Goal: Transaction & Acquisition: Register for event/course

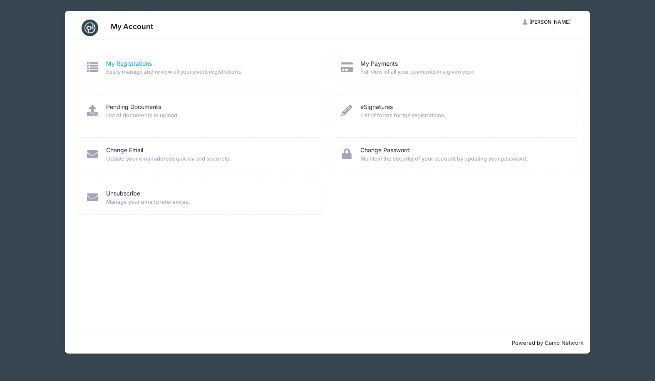
click at [144, 64] on link "My Registrations" at bounding box center [129, 64] width 46 height 9
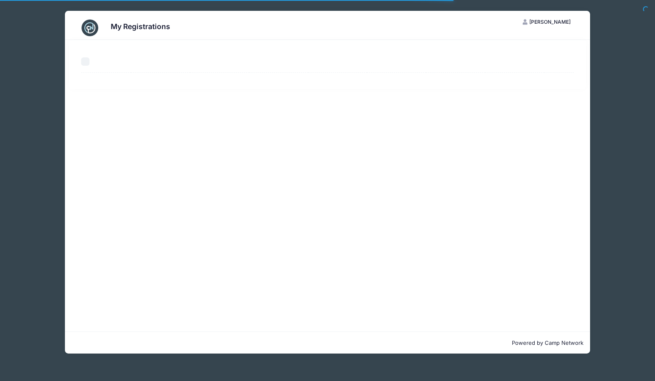
select select "50"
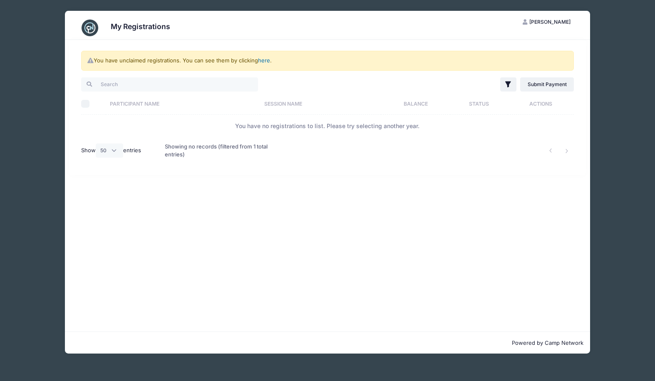
click at [269, 60] on link "here" at bounding box center [264, 60] width 12 height 7
click at [542, 20] on span "[PERSON_NAME]" at bounding box center [549, 22] width 41 height 6
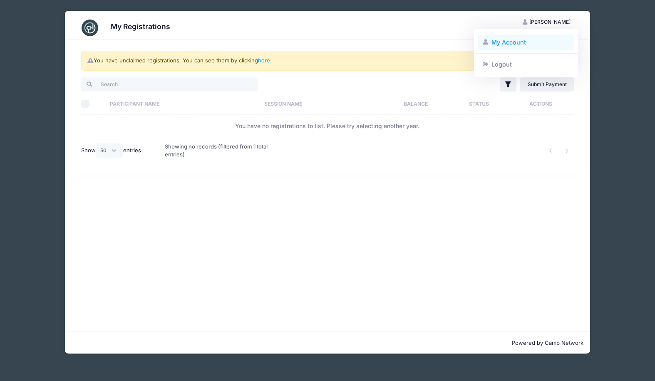
click at [505, 45] on link "My Account" at bounding box center [526, 43] width 96 height 16
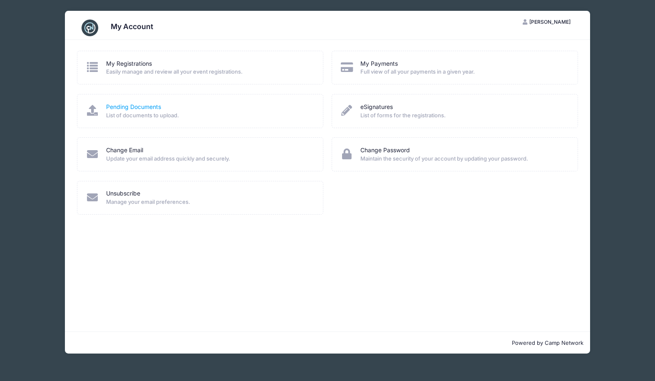
click at [145, 106] on link "Pending Documents" at bounding box center [133, 107] width 55 height 9
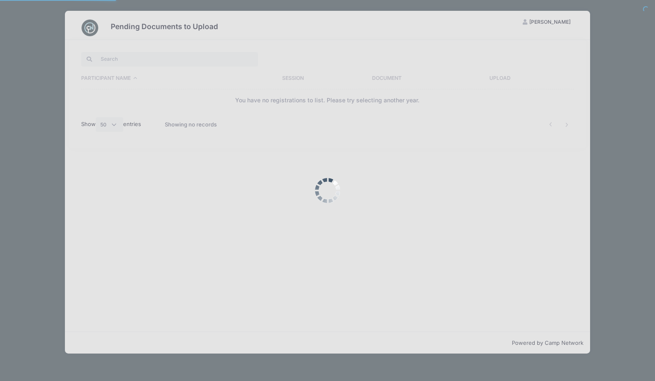
select select "50"
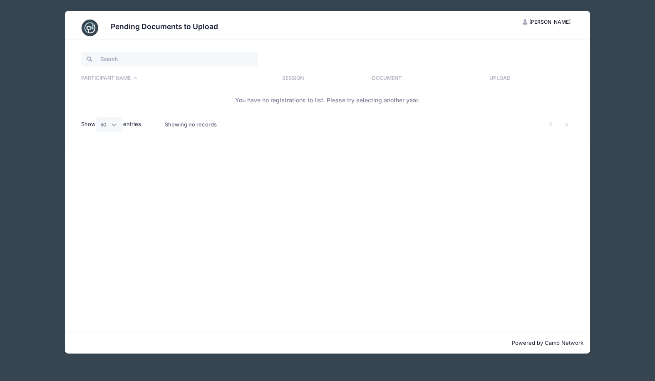
click at [110, 76] on th "Participant Name" at bounding box center [179, 79] width 197 height 22
click at [538, 25] on span "Jenna Haggard" at bounding box center [549, 22] width 41 height 6
click at [508, 42] on link "My Account" at bounding box center [526, 43] width 96 height 16
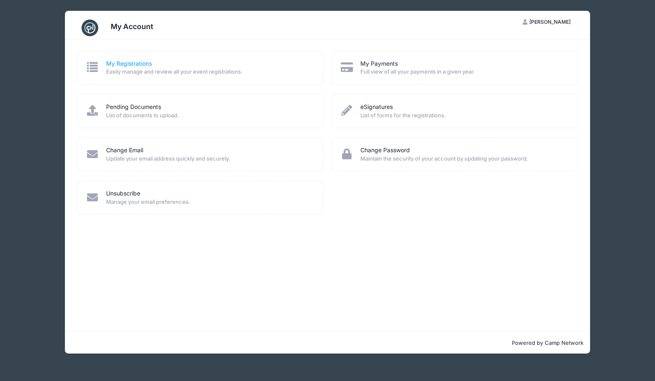
click at [133, 60] on link "My Registrations" at bounding box center [129, 64] width 46 height 9
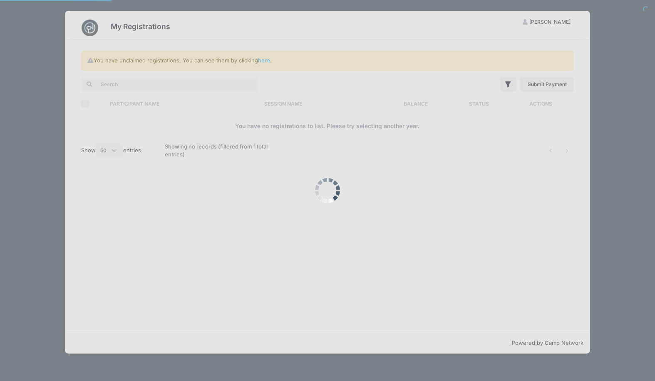
select select "50"
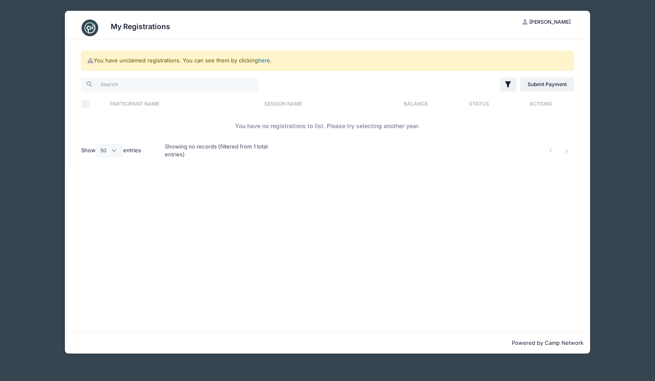
click at [261, 60] on link "here" at bounding box center [264, 60] width 12 height 7
click at [264, 60] on link "here" at bounding box center [264, 60] width 12 height 7
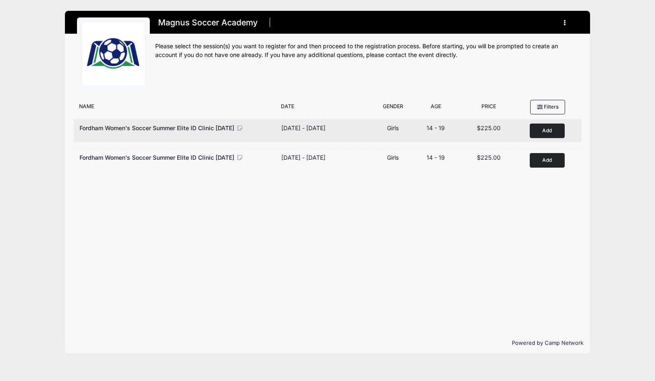
click at [543, 129] on button "Add to Cart" at bounding box center [547, 131] width 35 height 15
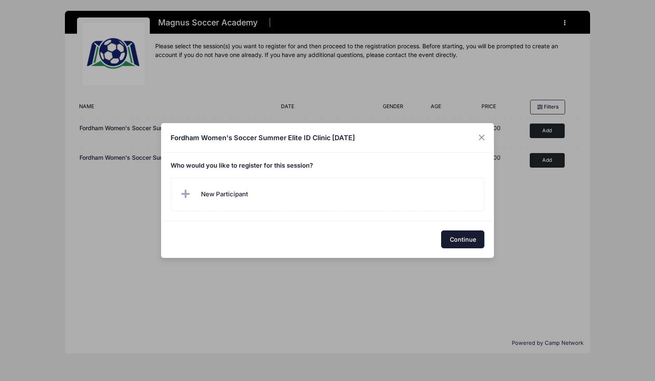
click at [463, 241] on button "Continue" at bounding box center [462, 240] width 43 height 18
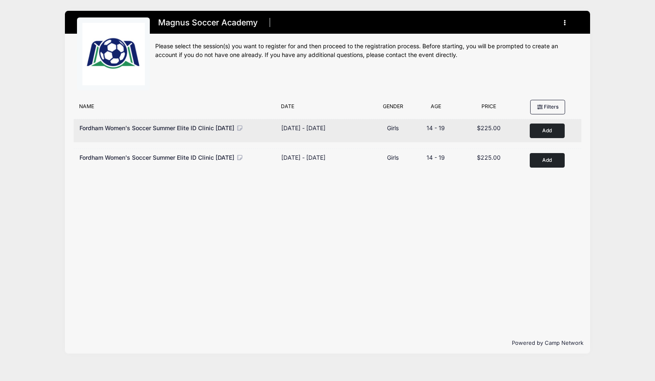
click at [537, 131] on button "Add to Cart" at bounding box center [547, 131] width 35 height 15
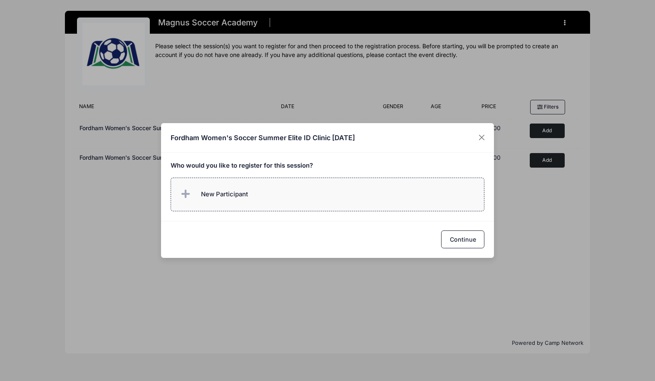
click at [257, 196] on label "New Participant" at bounding box center [328, 195] width 314 height 34
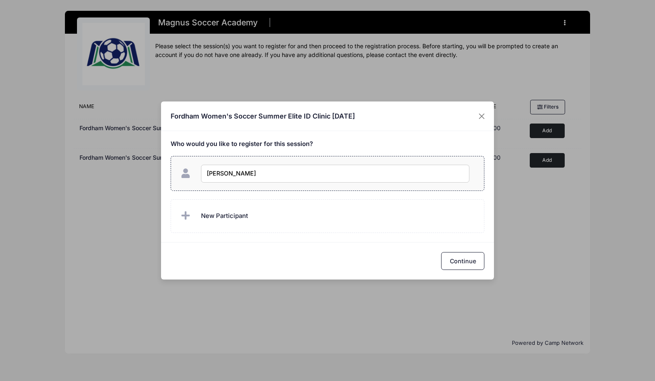
type input "[PERSON_NAME]"
checkbox input "true"
click at [466, 257] on button "Continue" at bounding box center [462, 261] width 43 height 18
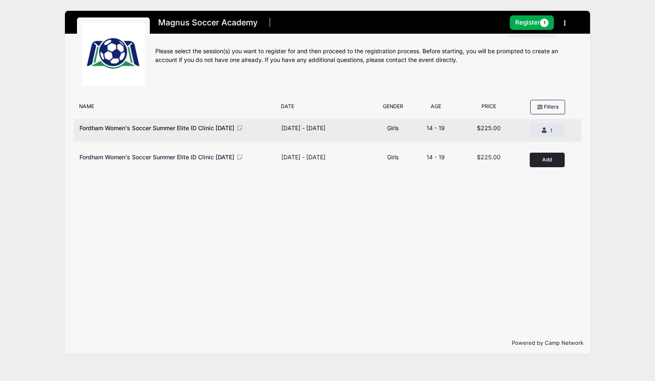
click at [219, 129] on span "Fordham Women's Soccer Summer Elite ID Clinic September 14th, 2025" at bounding box center [156, 127] width 155 height 7
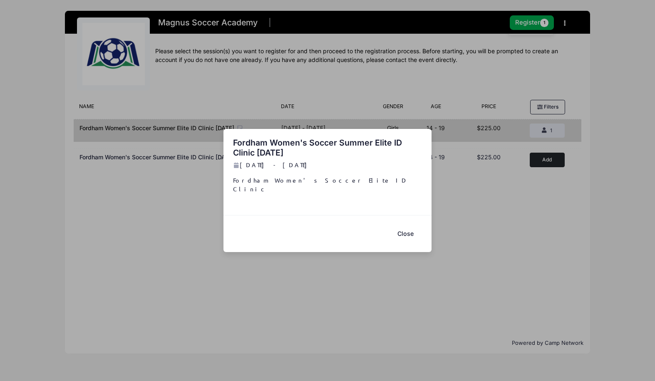
click at [412, 231] on button "Close" at bounding box center [405, 234] width 33 height 18
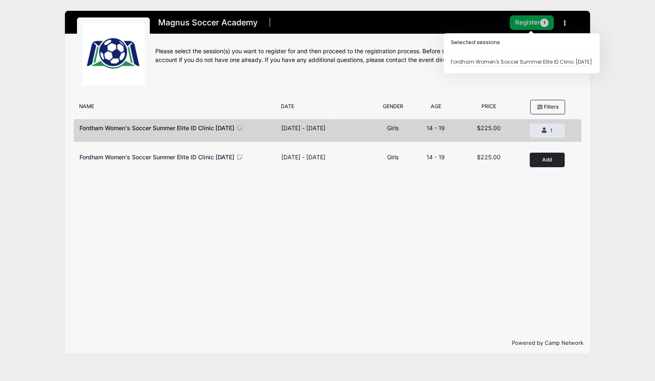
click at [531, 26] on button "Register 1" at bounding box center [532, 22] width 44 height 15
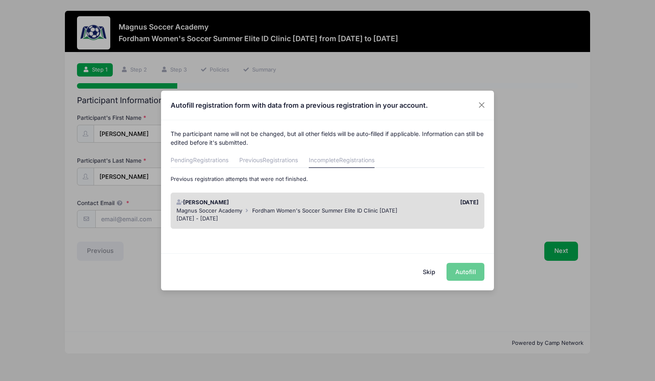
click at [432, 274] on button "Skip" at bounding box center [430, 272] width 30 height 18
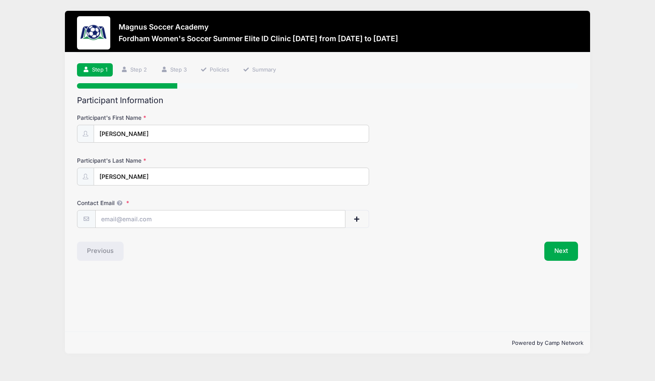
click at [432, 275] on div "Step 1 /7 Step 1 Step 2 Step 3 Policies Summary Participant Information Partici…" at bounding box center [327, 192] width 525 height 280
click at [560, 251] on button "Next" at bounding box center [561, 251] width 34 height 19
click at [181, 213] on input "Contact Email" at bounding box center [221, 220] width 250 height 18
type input "haggardJenna@gmail.com"
click at [559, 244] on button "Next" at bounding box center [561, 251] width 34 height 19
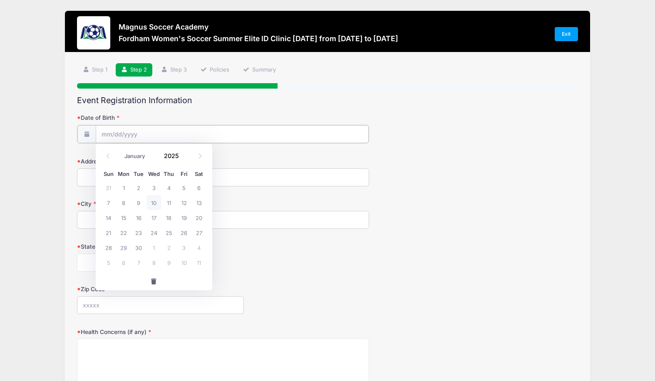
click at [165, 132] on input "Date of Birth" at bounding box center [232, 134] width 273 height 18
click at [110, 154] on icon at bounding box center [107, 156] width 5 height 5
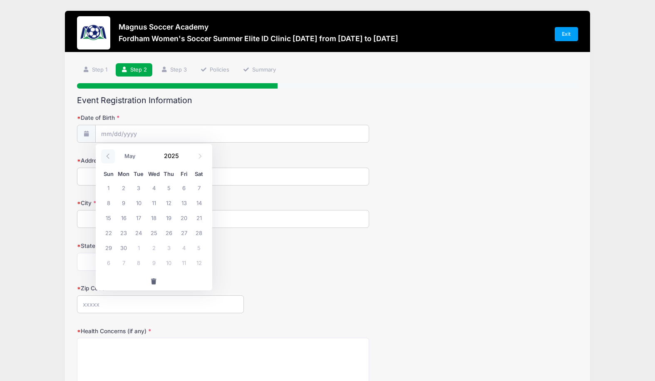
click at [110, 154] on icon at bounding box center [107, 156] width 5 height 5
select select "1"
click at [196, 201] on span "8" at bounding box center [198, 202] width 15 height 15
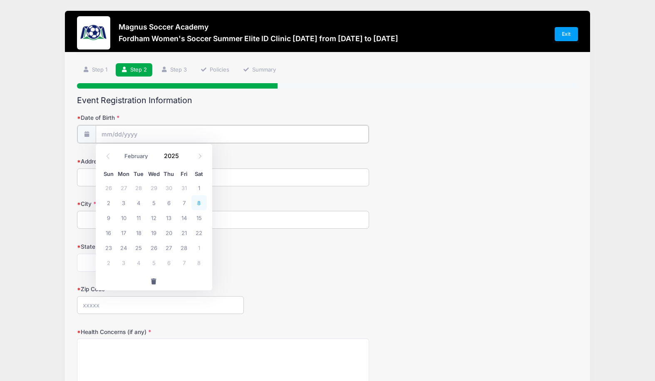
type input "02/08/2025"
click at [151, 134] on input "02/08/2025" at bounding box center [232, 134] width 273 height 18
click at [184, 157] on span at bounding box center [184, 159] width 6 height 6
click at [184, 159] on span at bounding box center [184, 159] width 6 height 6
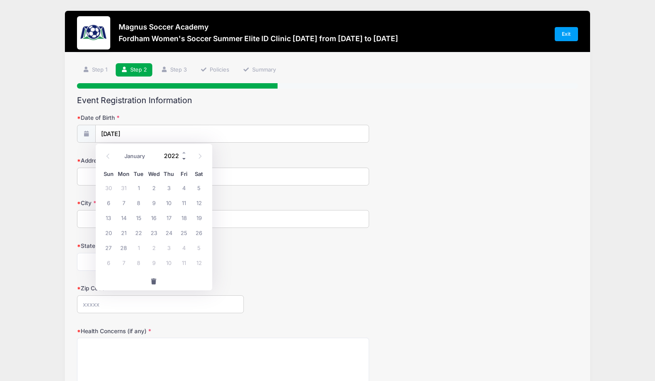
click at [184, 159] on span at bounding box center [184, 159] width 6 height 6
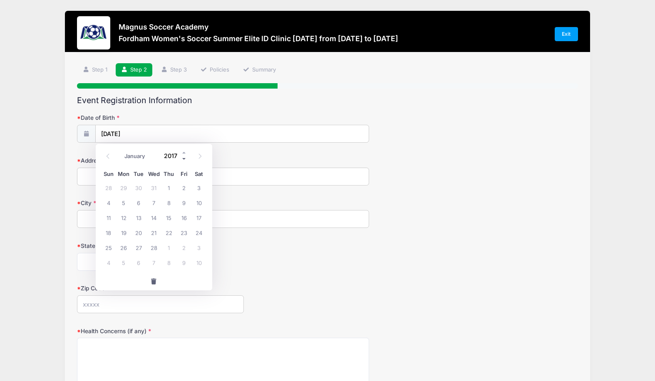
click at [184, 159] on span at bounding box center [184, 159] width 6 height 6
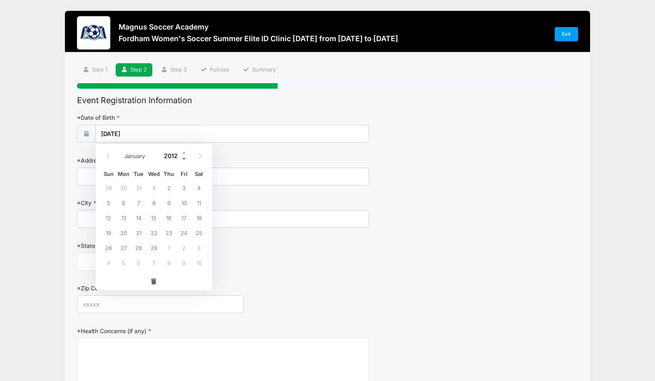
click at [184, 159] on span at bounding box center [184, 159] width 6 height 6
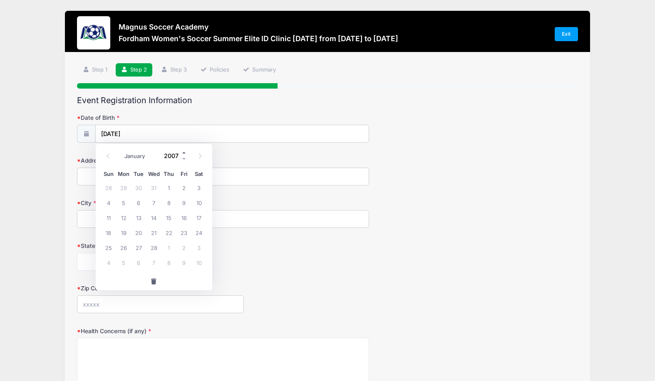
click at [184, 151] on span at bounding box center [184, 153] width 6 height 6
type input "2008"
click at [198, 154] on icon at bounding box center [199, 156] width 5 height 5
click at [198, 156] on icon at bounding box center [199, 156] width 5 height 5
click at [107, 154] on icon at bounding box center [107, 156] width 5 height 5
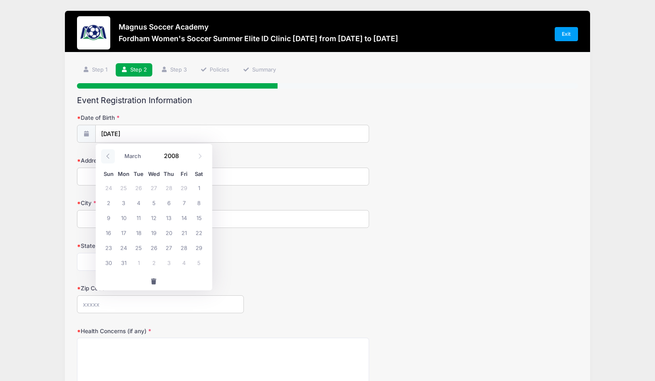
click at [107, 154] on icon at bounding box center [107, 156] width 5 height 5
select select "1"
click at [181, 200] on span "8" at bounding box center [183, 202] width 15 height 15
type input "02/08/2008"
click at [141, 178] on input "Address" at bounding box center [223, 177] width 292 height 18
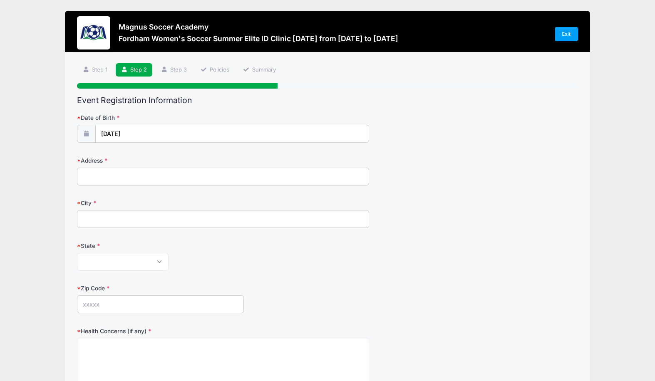
type input "29902 Happy Sparrow lane"
type input "laguna niguel"
select select "CA"
type input "92677"
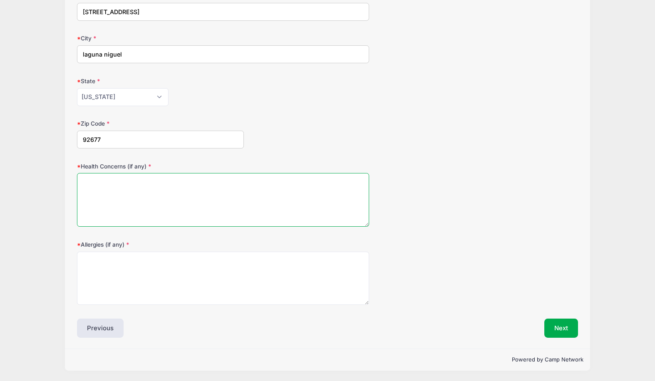
click at [110, 174] on textarea "Health Concerns (if any)" at bounding box center [223, 200] width 292 height 54
type textarea "None"
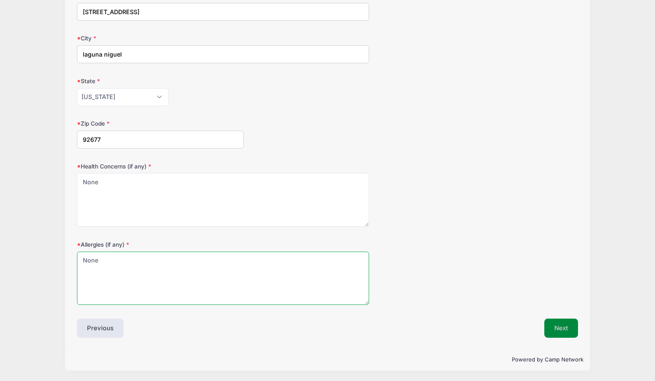
type textarea "None"
click at [550, 323] on button "Next" at bounding box center [561, 328] width 34 height 19
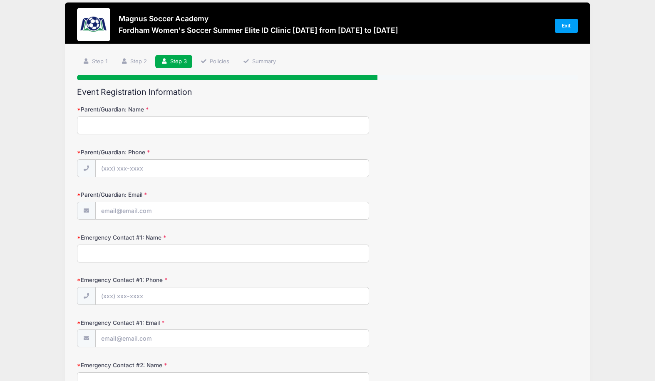
scroll to position [0, 0]
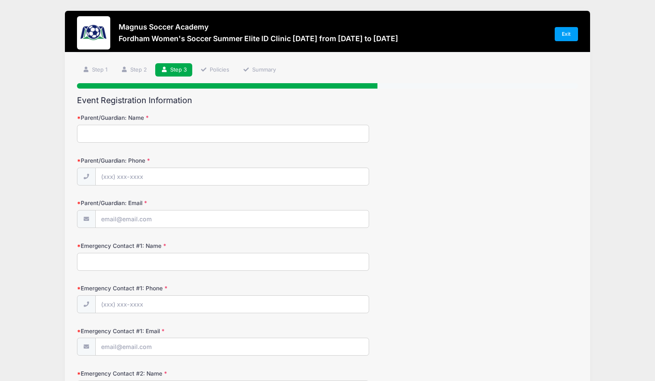
click at [164, 134] on input "Parent/Guardian: Name" at bounding box center [223, 134] width 292 height 18
type input "Karen Haggard"
type input "(949) 338-1861"
type input "karenmh70@hotmail.com"
type input "chris haggard"
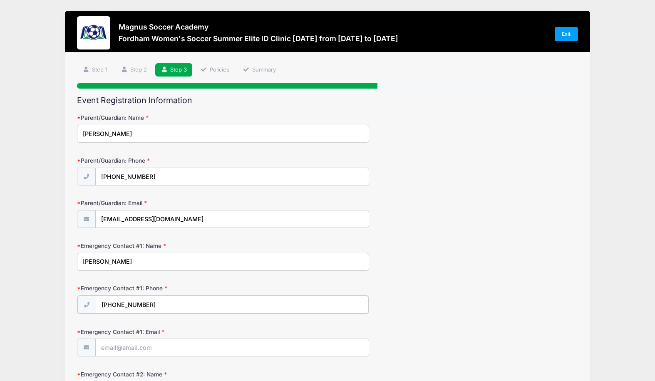
type input "(714) 423-9980"
type input "chrishaggard@sbcglobal.net"
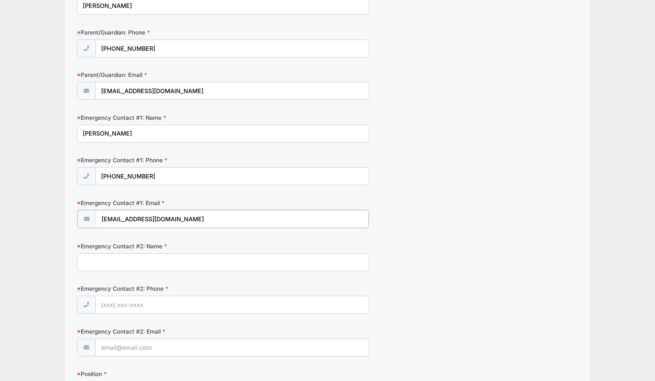
scroll to position [130, 0]
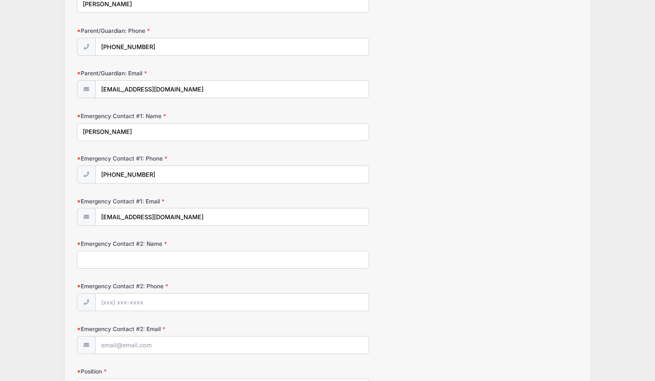
click at [153, 266] on input "Emergency Contact #2: Name" at bounding box center [223, 260] width 292 height 18
type input "karen haggard"
type input "(949) 338-1861"
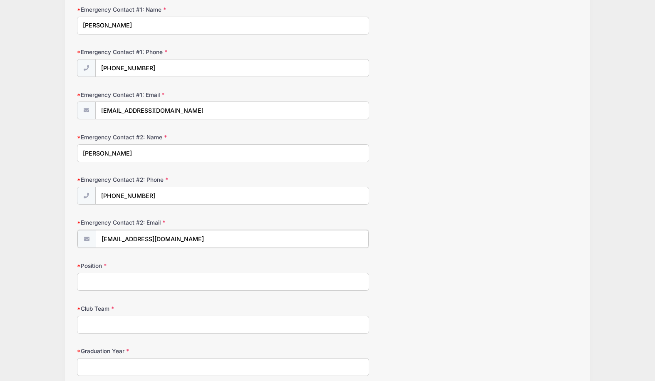
scroll to position [241, 0]
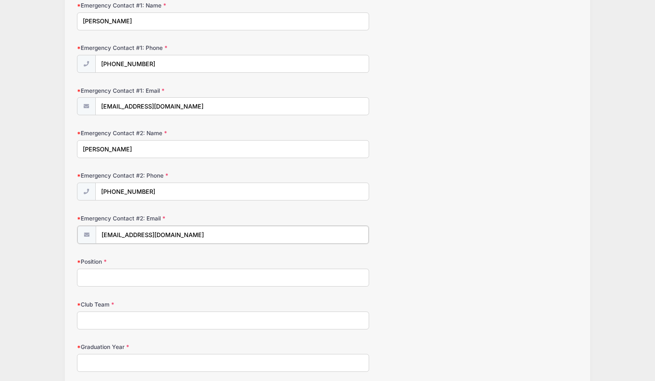
type input "karenmh70@hotmail.com"
click at [117, 280] on input "Position" at bounding box center [223, 277] width 292 height 18
type input "Left Back"
click at [117, 325] on input "Club Team" at bounding box center [223, 320] width 292 height 18
type input "Newport Slammers FC ECNL"
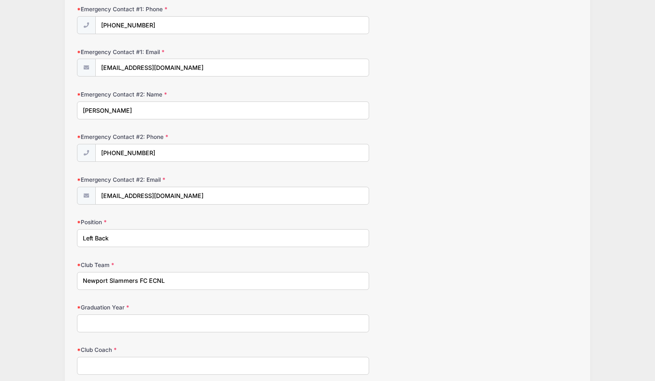
scroll to position [295, 0]
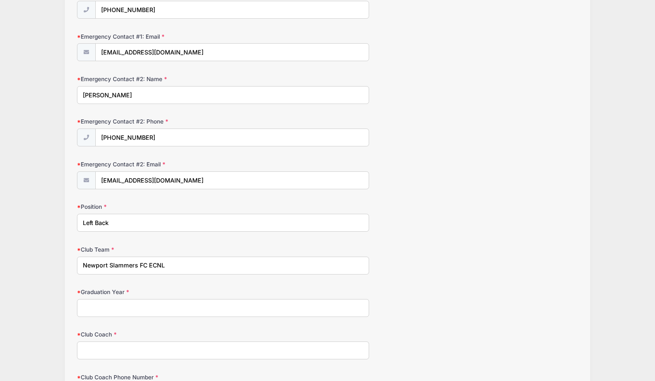
click at [119, 312] on input "Graduation Year" at bounding box center [223, 308] width 292 height 18
type input "2026"
click at [115, 351] on input "Club Coach" at bounding box center [223, 351] width 292 height 18
type input "Segovia"
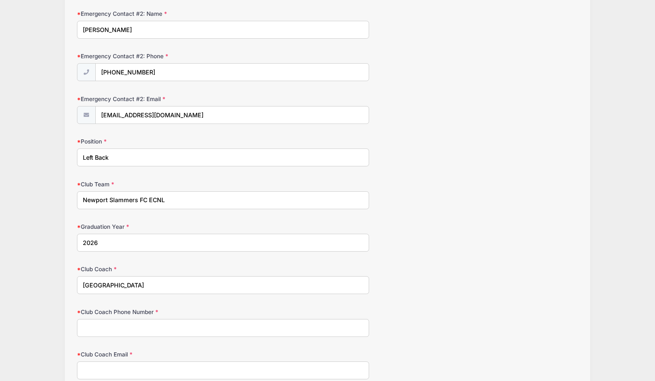
click at [136, 330] on input "Club Coach Phone Number" at bounding box center [223, 328] width 292 height 18
type input "9"
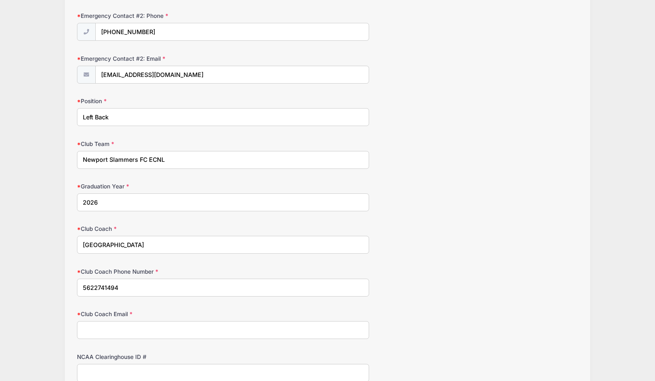
scroll to position [407, 0]
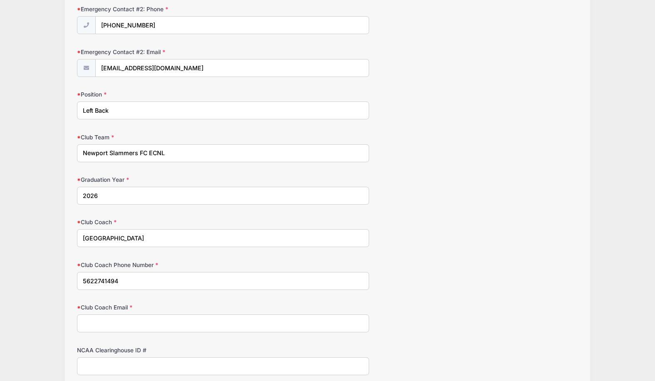
type input "5622741494"
click at [107, 327] on input "Club Coach Email" at bounding box center [223, 324] width 292 height 18
type input "lsegovia562@gmail.com"
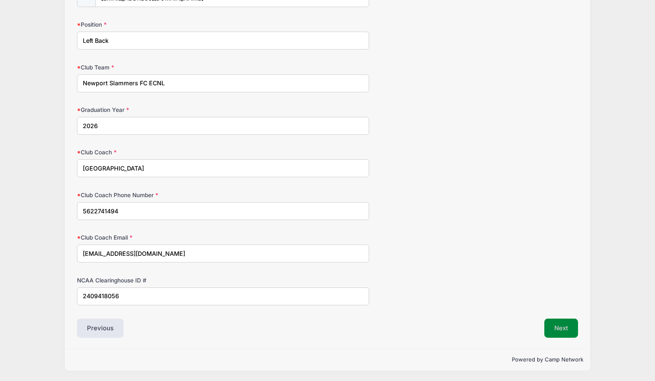
type input "2409418056"
click at [558, 327] on button "Next" at bounding box center [561, 328] width 34 height 19
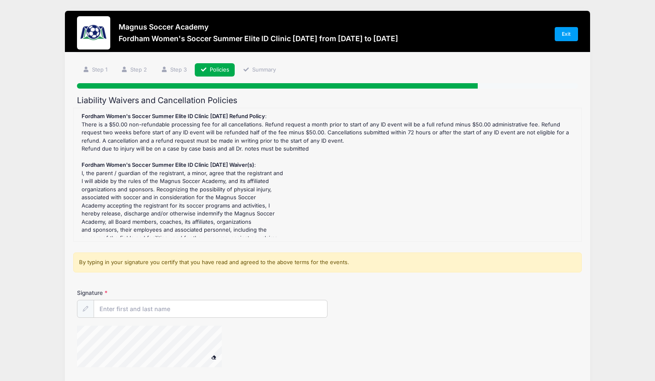
scroll to position [29, 0]
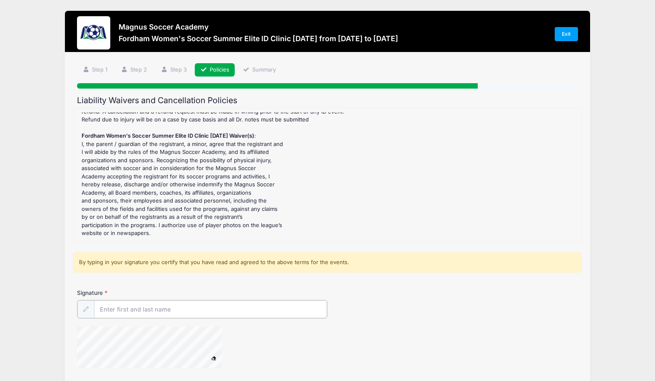
click at [144, 307] on input "Signature" at bounding box center [210, 309] width 233 height 18
type input "C"
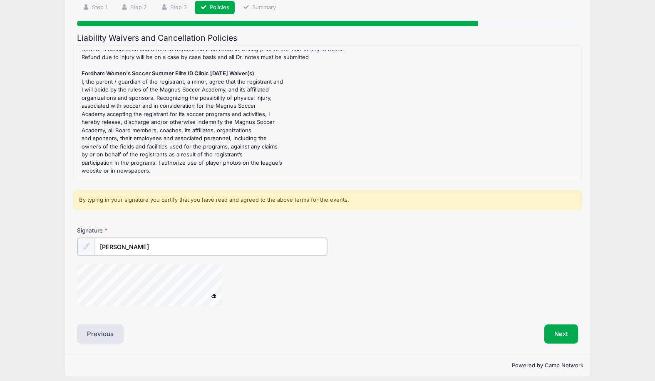
scroll to position [68, 0]
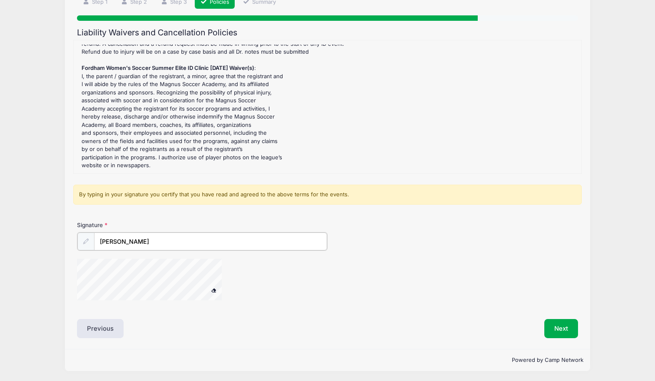
type input "karen haggard"
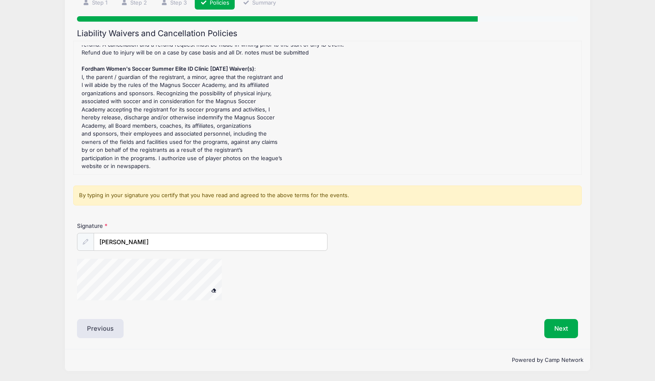
click at [86, 241] on icon at bounding box center [85, 241] width 5 height 5
click at [175, 257] on div "Signature karen haggard" at bounding box center [327, 265] width 509 height 87
click at [573, 331] on button "Next" at bounding box center [561, 328] width 34 height 19
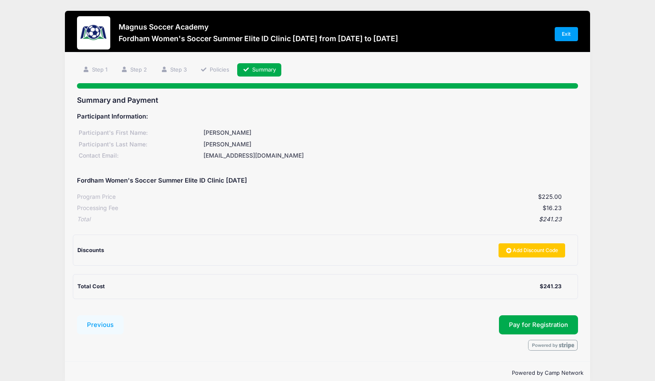
scroll to position [13, 0]
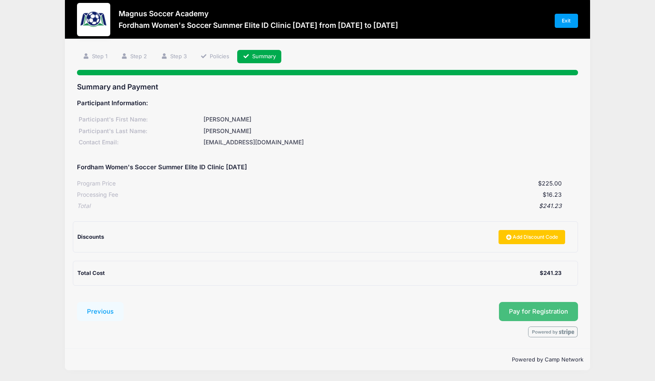
click at [526, 312] on button "Pay for Registration" at bounding box center [538, 311] width 79 height 19
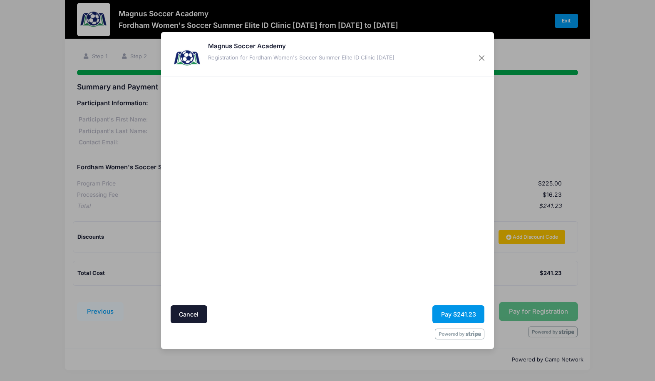
click at [455, 314] on button "Pay $241.23" at bounding box center [458, 314] width 52 height 18
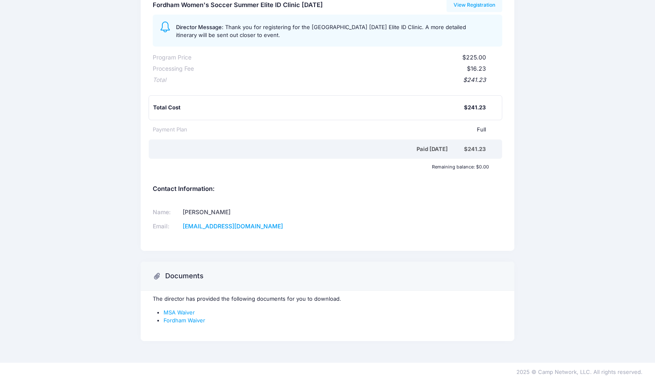
scroll to position [109, 0]
click at [184, 310] on link "MSA Waiver" at bounding box center [179, 312] width 31 height 7
click at [199, 320] on link "Fordham Waiver" at bounding box center [185, 320] width 42 height 7
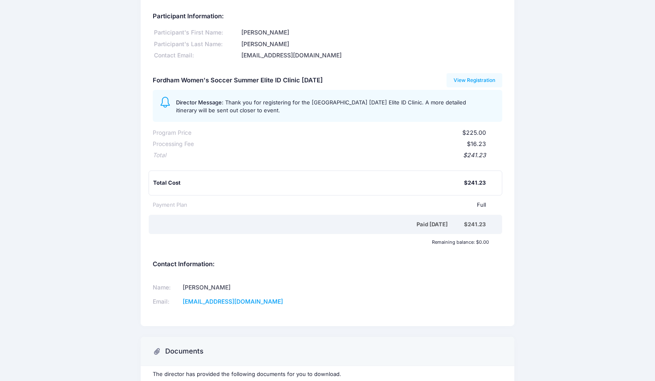
scroll to position [0, 0]
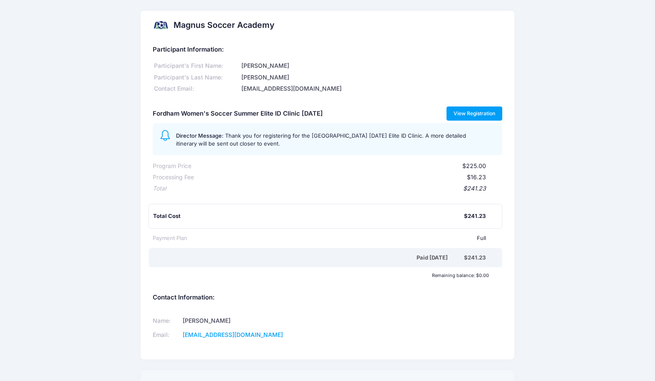
click at [454, 112] on link "View Registration" at bounding box center [475, 114] width 56 height 14
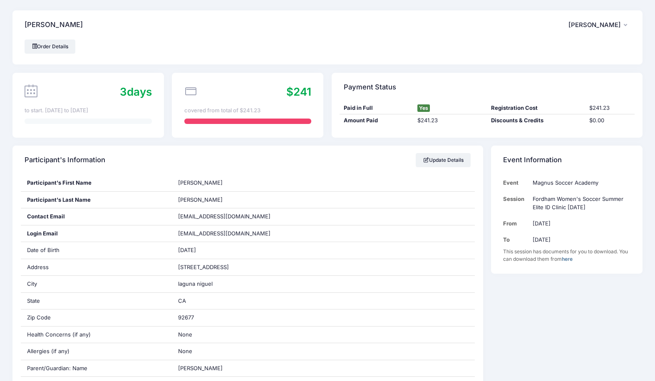
click at [589, 27] on span "[PERSON_NAME]" at bounding box center [594, 24] width 52 height 7
click at [568, 50] on link "My Account" at bounding box center [579, 48] width 96 height 16
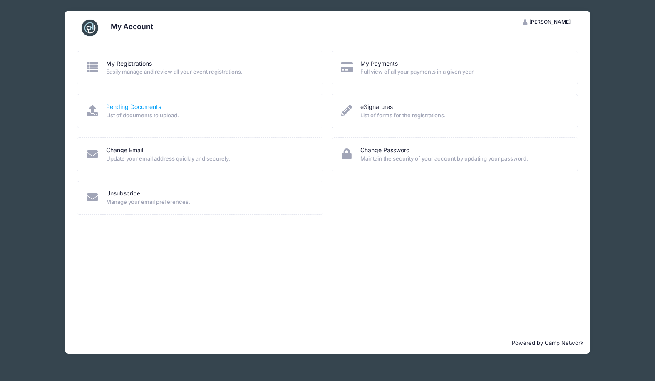
click at [140, 107] on link "Pending Documents" at bounding box center [133, 107] width 55 height 9
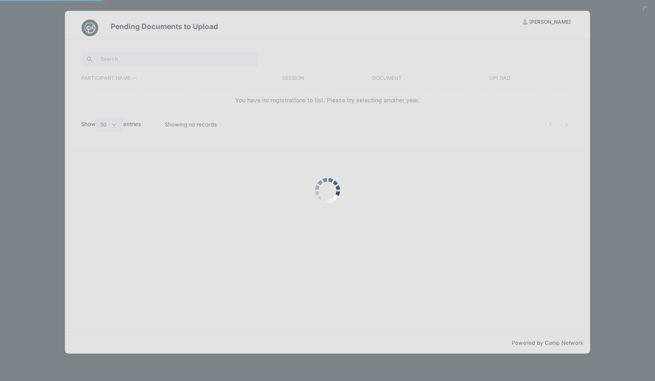
select select "50"
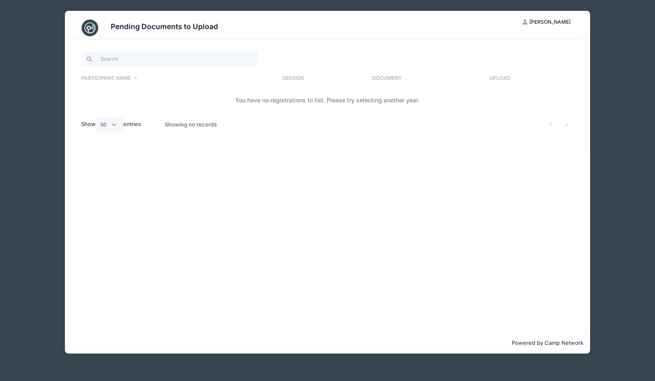
click at [510, 80] on th "Upload" at bounding box center [529, 79] width 88 height 22
click at [201, 22] on h3 "Pending Documents to Upload" at bounding box center [164, 26] width 107 height 9
click at [538, 25] on span "[PERSON_NAME]" at bounding box center [549, 22] width 41 height 6
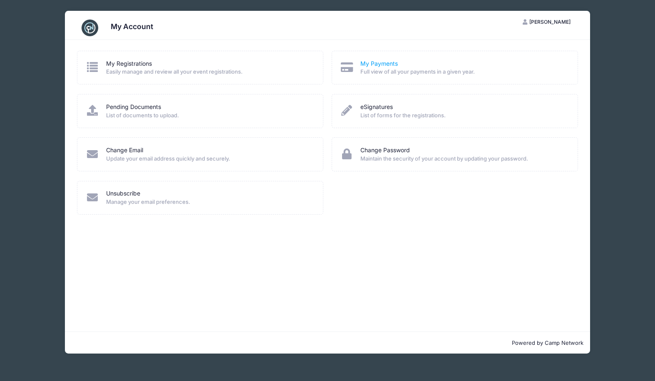
click at [389, 62] on link "My Payments" at bounding box center [378, 64] width 37 height 9
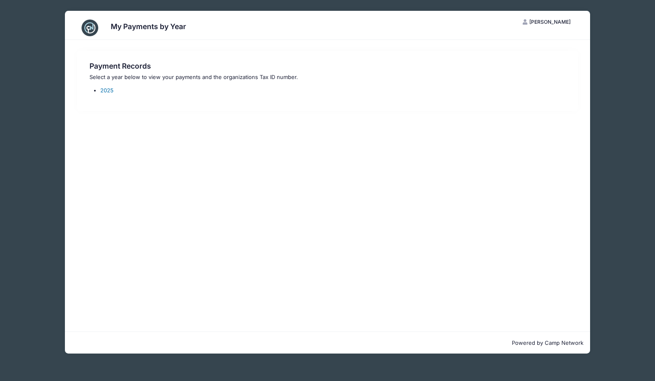
click at [109, 91] on link "2025" at bounding box center [106, 90] width 13 height 7
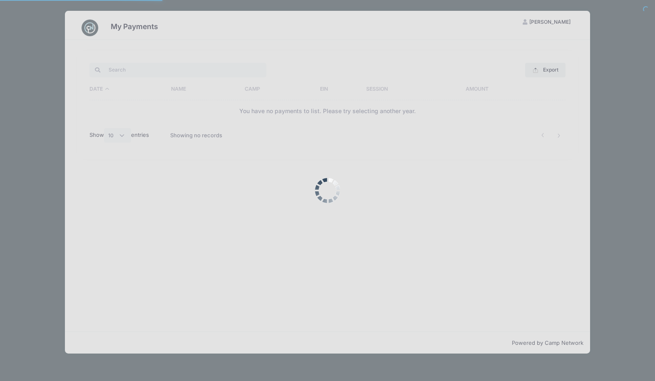
select select "10"
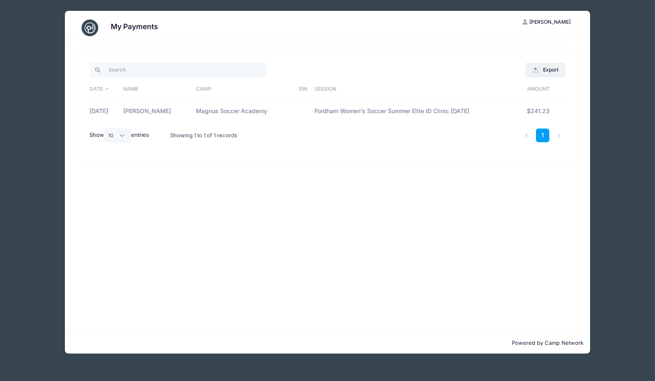
click at [555, 16] on button "JH [PERSON_NAME]" at bounding box center [547, 22] width 62 height 14
click at [510, 44] on link "My Account" at bounding box center [526, 43] width 96 height 16
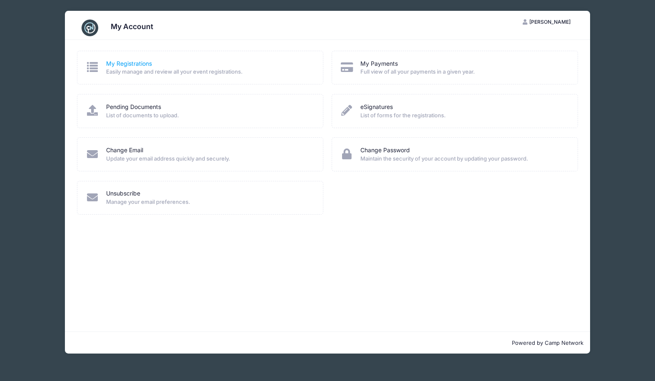
click at [142, 65] on link "My Registrations" at bounding box center [129, 64] width 46 height 9
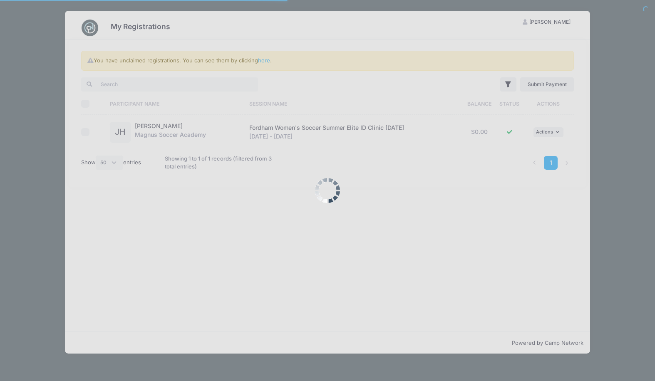
select select "50"
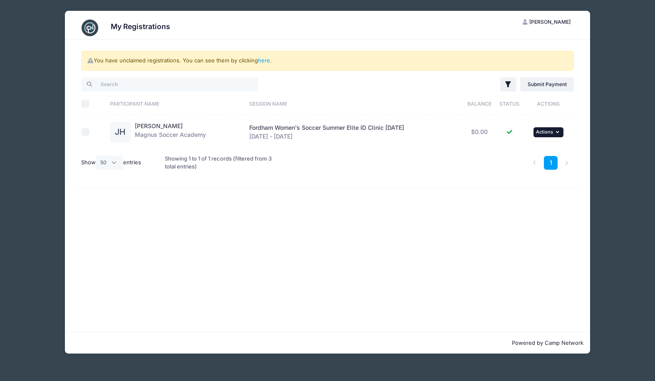
click at [550, 131] on span "Actions" at bounding box center [544, 132] width 17 height 6
click at [527, 166] on link "View Attachments" at bounding box center [524, 167] width 75 height 16
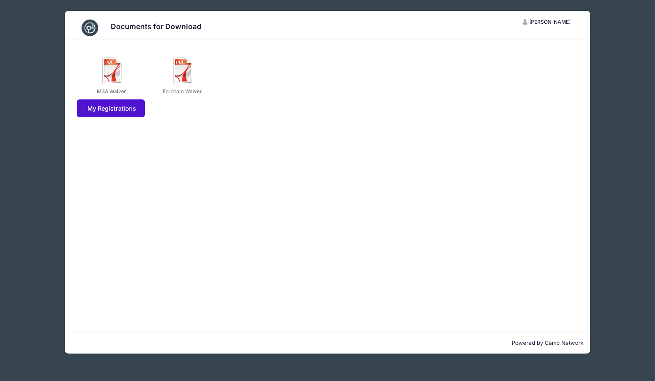
click at [120, 110] on link "My Registrations" at bounding box center [111, 108] width 68 height 18
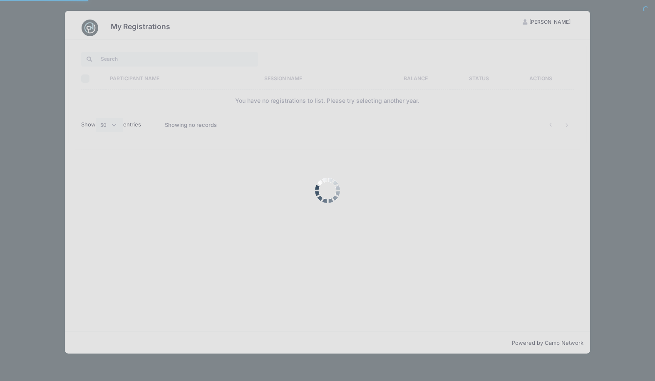
select select "50"
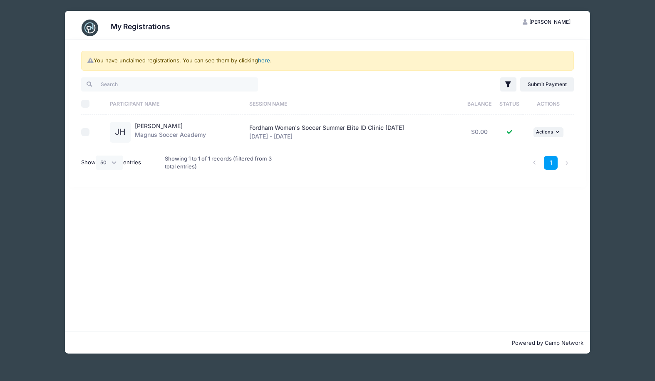
click at [266, 61] on link "here" at bounding box center [264, 60] width 12 height 7
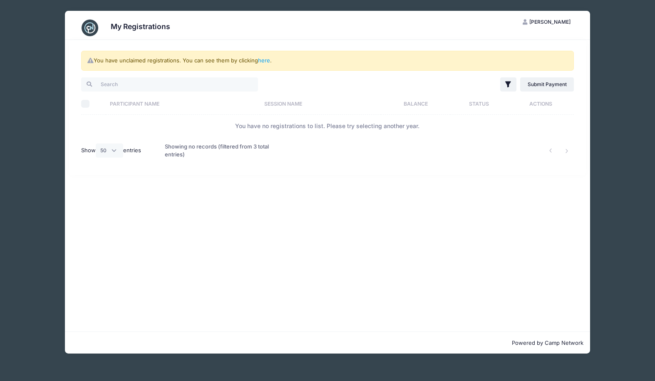
click at [548, 26] on button "JH [PERSON_NAME]" at bounding box center [547, 22] width 62 height 14
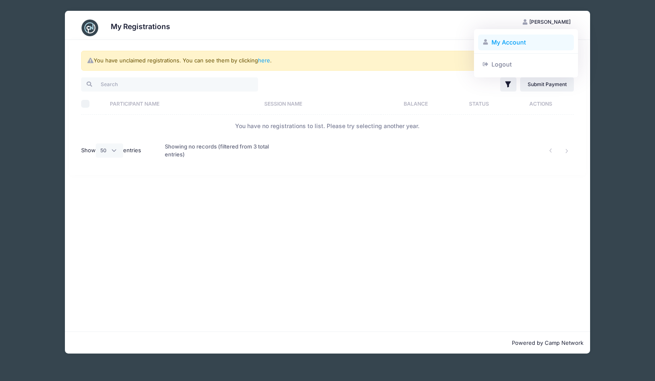
click at [517, 42] on link "My Account" at bounding box center [526, 43] width 96 height 16
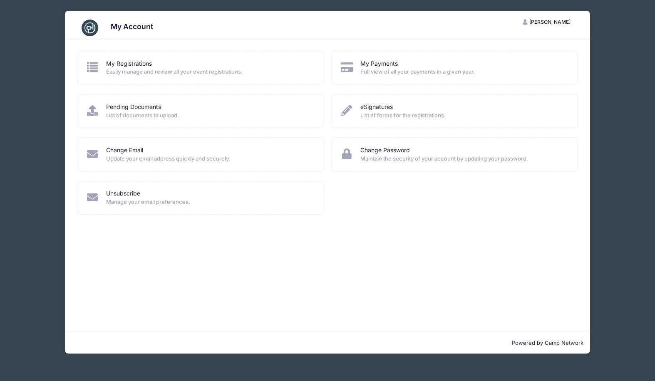
click at [141, 113] on span "List of documents to upload." at bounding box center [209, 116] width 206 height 8
click at [142, 102] on div "Pending Documents List of documents to upload." at bounding box center [200, 111] width 246 height 34
click at [136, 104] on link "Pending Documents" at bounding box center [133, 107] width 55 height 9
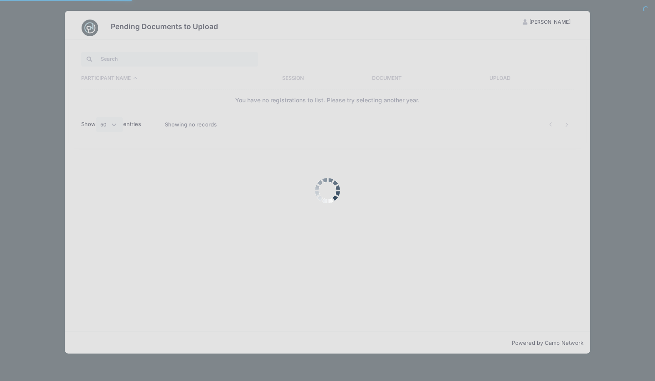
select select "50"
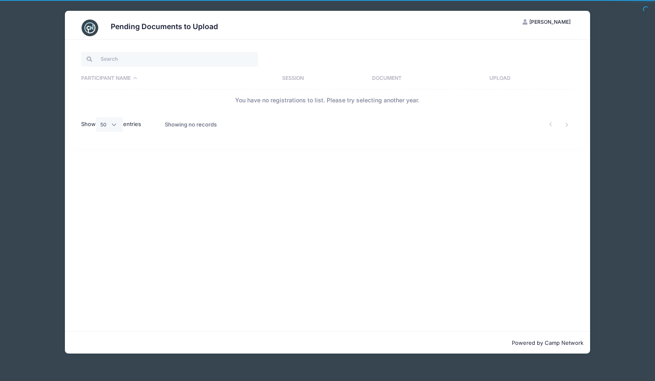
click at [129, 77] on th "Participant Name" at bounding box center [179, 79] width 197 height 22
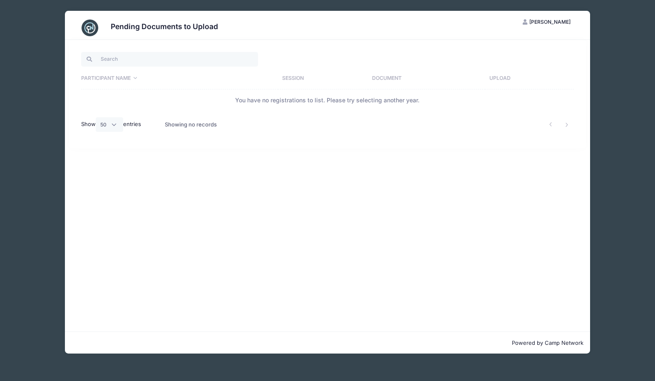
click at [134, 77] on th "Participant Name" at bounding box center [179, 79] width 197 height 22
click at [114, 127] on select "All 10 25 50" at bounding box center [109, 124] width 27 height 14
click at [97, 117] on select "All 10 25 50" at bounding box center [109, 124] width 27 height 14
click at [135, 53] on input "search" at bounding box center [169, 59] width 177 height 14
type input "[PERSON_NAME]"
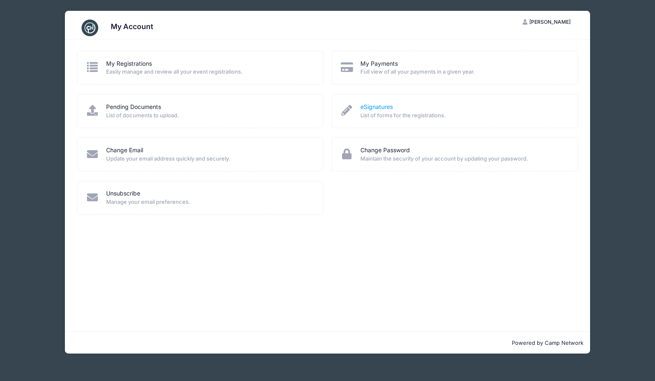
click at [385, 109] on link "eSignatures" at bounding box center [376, 107] width 32 height 9
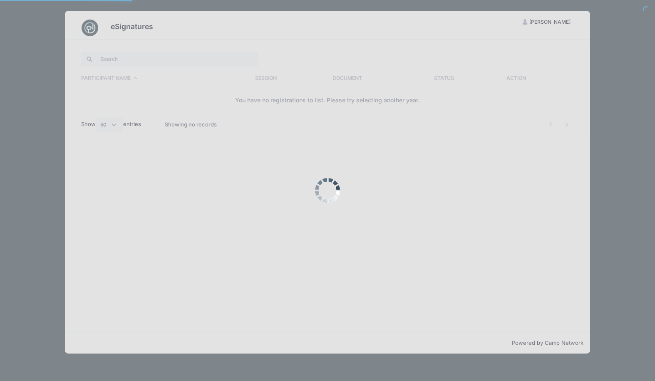
select select "50"
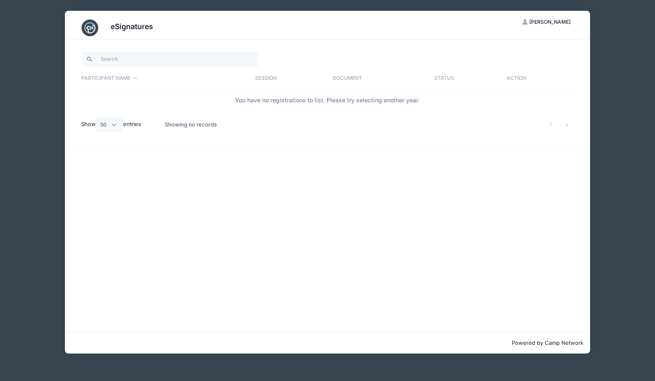
click at [127, 28] on h3 "eSignatures" at bounding box center [132, 26] width 42 height 9
click at [544, 23] on span "[PERSON_NAME]" at bounding box center [549, 22] width 41 height 6
click at [516, 41] on link "My Account" at bounding box center [526, 43] width 96 height 16
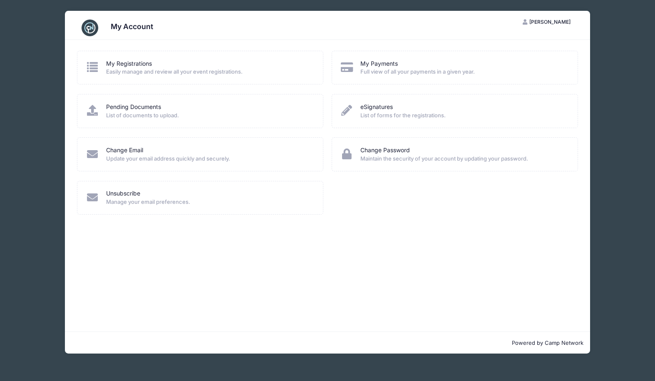
click at [174, 74] on span "Easily manage and review all your event registrations." at bounding box center [209, 72] width 206 height 8
click at [140, 60] on link "My Registrations" at bounding box center [129, 64] width 46 height 9
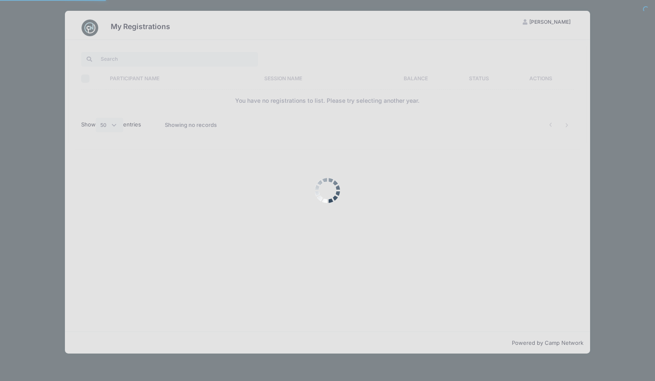
select select "50"
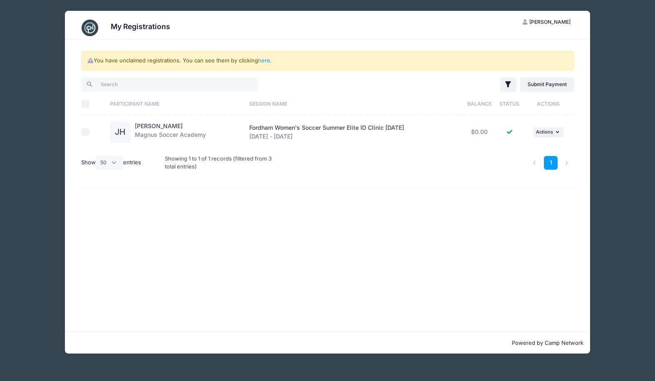
click at [91, 131] on div at bounding box center [91, 132] width 20 height 8
click at [84, 132] on input "checkbox" at bounding box center [85, 132] width 8 height 8
checkbox input "true"
click at [554, 128] on button "... Actions" at bounding box center [549, 132] width 30 height 10
click at [531, 167] on link "View Attachments" at bounding box center [524, 167] width 75 height 16
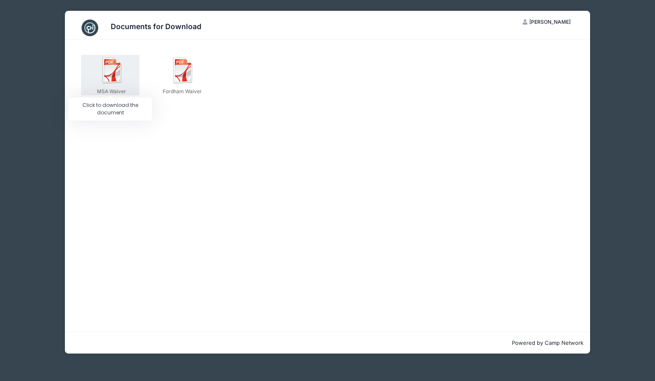
click at [112, 65] on img at bounding box center [112, 70] width 27 height 27
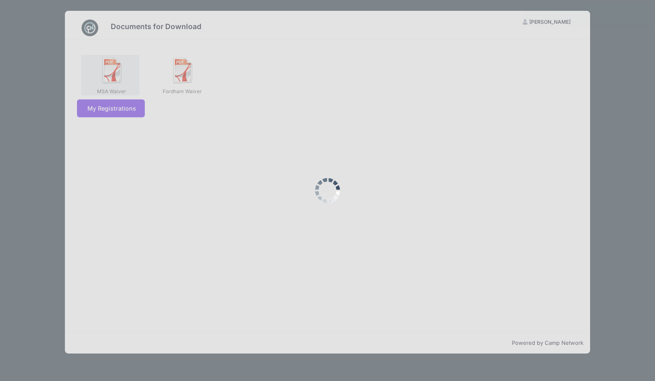
click at [112, 65] on div at bounding box center [327, 190] width 655 height 381
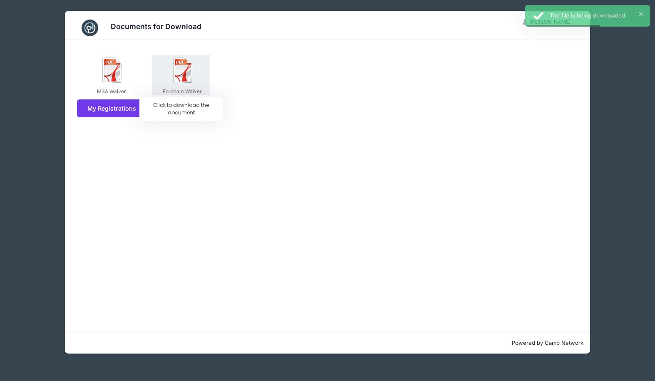
click at [181, 67] on img at bounding box center [183, 70] width 27 height 27
click at [0, 0] on div at bounding box center [0, 0] width 0 height 0
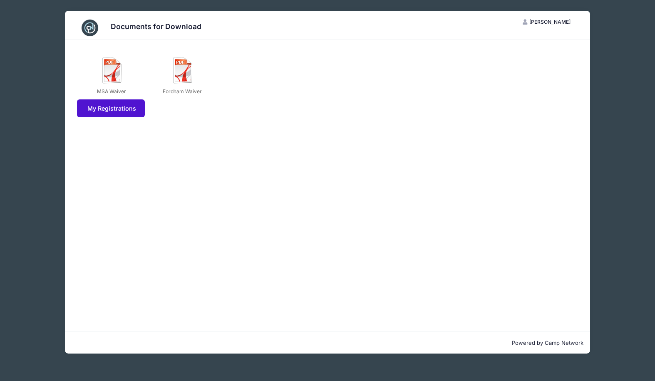
click at [113, 106] on link "My Registrations" at bounding box center [111, 108] width 68 height 18
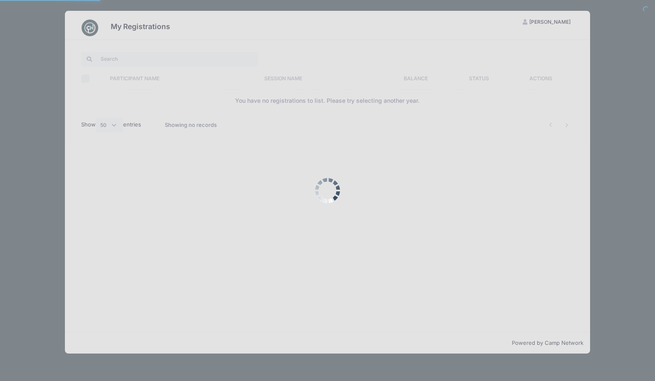
select select "50"
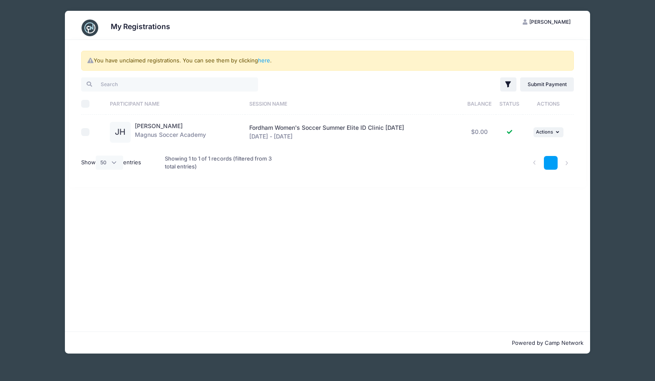
click at [551, 163] on link "1" at bounding box center [551, 163] width 14 height 14
click at [565, 161] on li at bounding box center [567, 163] width 14 height 14
click at [262, 60] on link "here" at bounding box center [264, 60] width 12 height 7
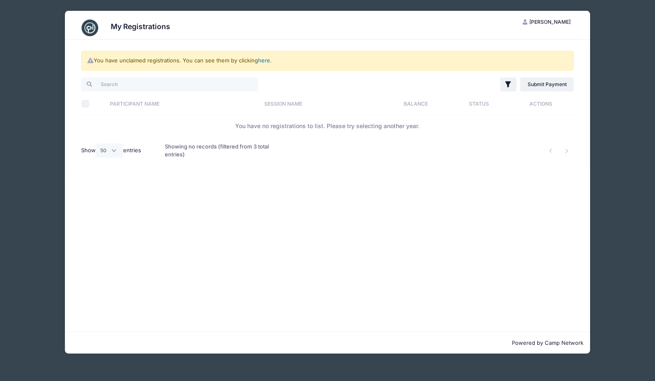
click at [262, 60] on link "here" at bounding box center [264, 60] width 12 height 7
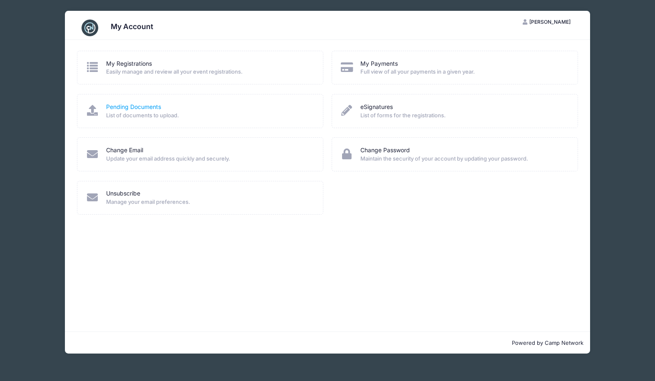
click at [132, 106] on link "Pending Documents" at bounding box center [133, 107] width 55 height 9
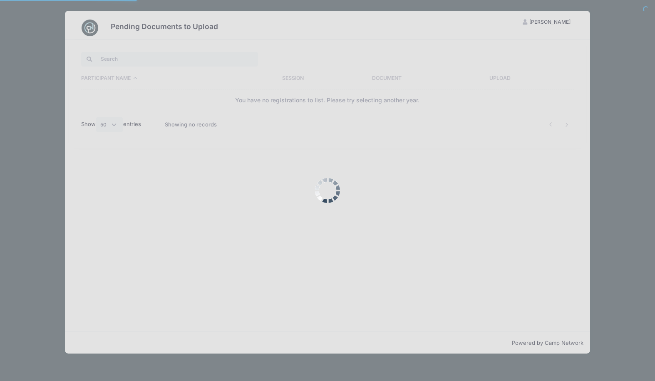
select select "50"
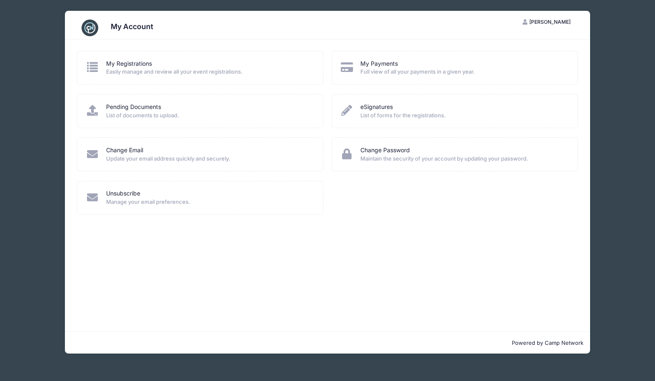
click at [395, 113] on span "List of forms for the registrations." at bounding box center [463, 116] width 206 height 8
click at [383, 108] on link "eSignatures" at bounding box center [376, 107] width 32 height 9
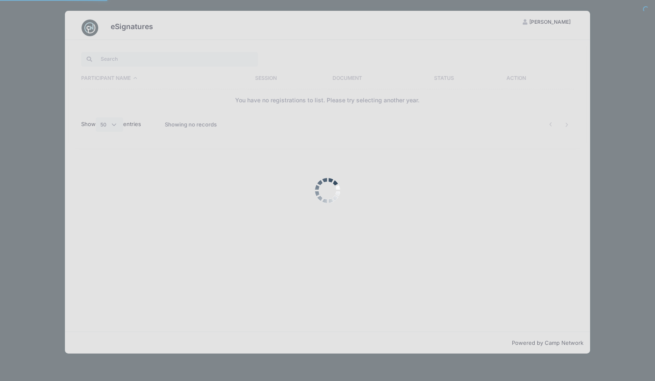
select select "50"
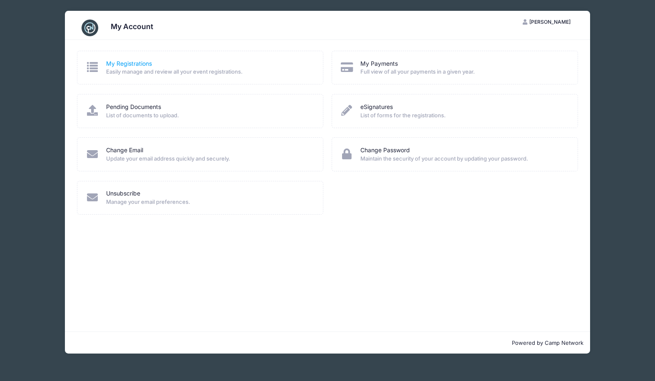
click at [121, 62] on link "My Registrations" at bounding box center [129, 64] width 46 height 9
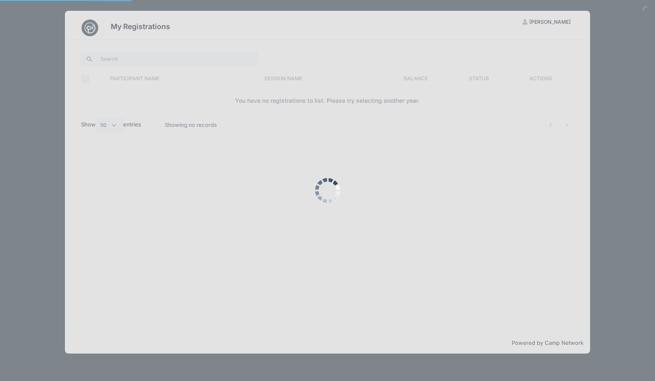
select select "50"
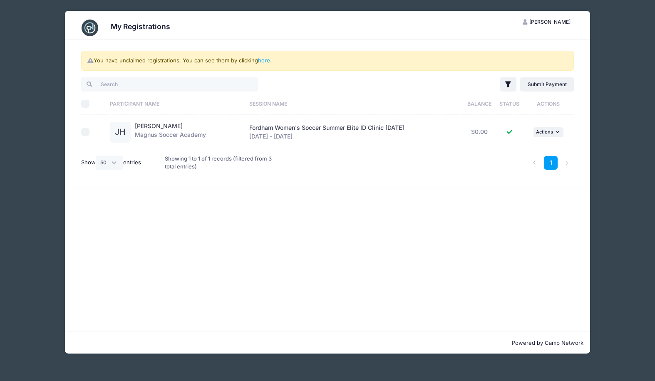
click at [87, 134] on input "checkbox" at bounding box center [85, 132] width 8 height 8
checkbox input "true"
click at [549, 134] on span "Actions" at bounding box center [544, 132] width 17 height 6
click at [531, 169] on link "View Attachments" at bounding box center [524, 167] width 75 height 16
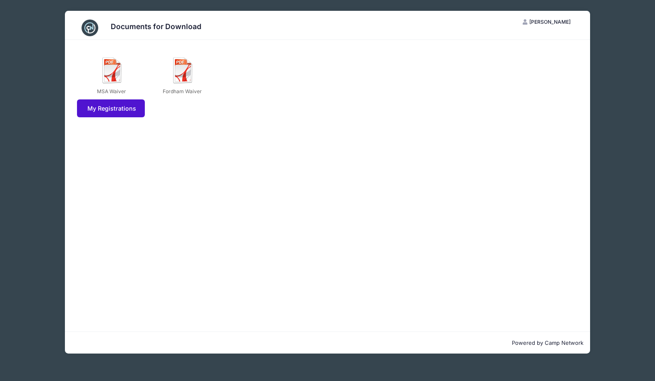
click at [118, 103] on link "My Registrations" at bounding box center [111, 108] width 68 height 18
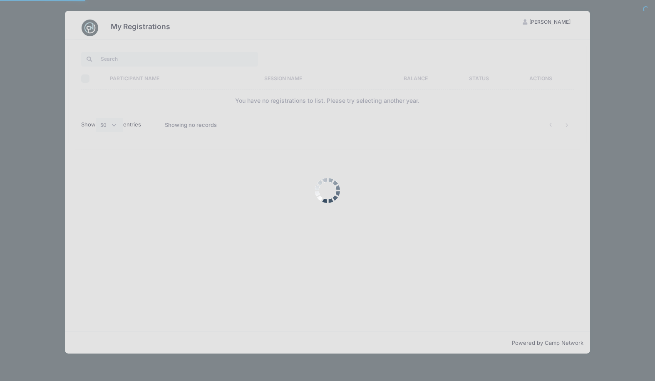
select select "50"
